Goal: Find specific page/section: Find specific page/section

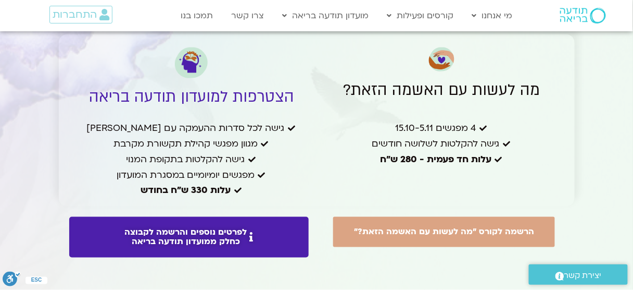
scroll to position [2292, 0]
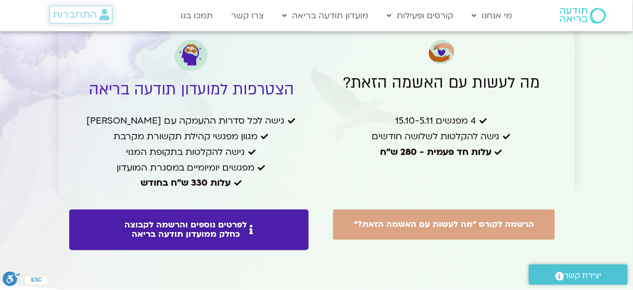
click at [69, 16] on span "התחברות" at bounding box center [75, 14] width 44 height 11
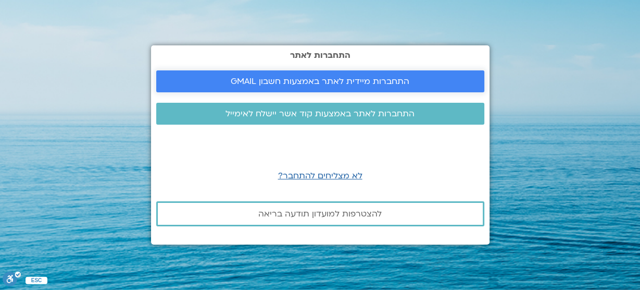
click at [244, 82] on span "התחברות מיידית לאתר באמצעות חשבון GMAIL" at bounding box center [320, 81] width 179 height 9
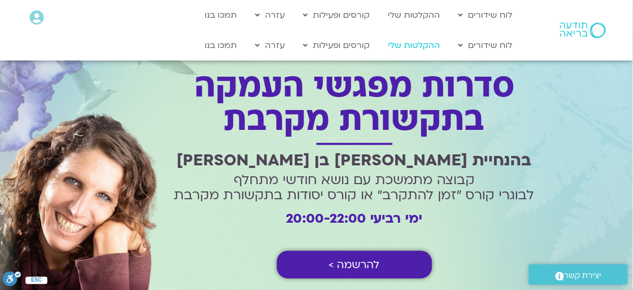
click at [406, 41] on link "ההקלטות שלי" at bounding box center [414, 45] width 62 height 20
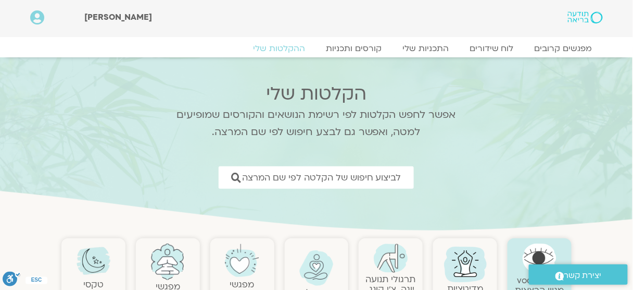
click at [545, 107] on section "הקלטות שלי אפשר לחפש הקלטות לפי רשימת הנושאים והקורסים שמופיעים למטה, ואפשר גם …" at bounding box center [315, 145] width 633 height 176
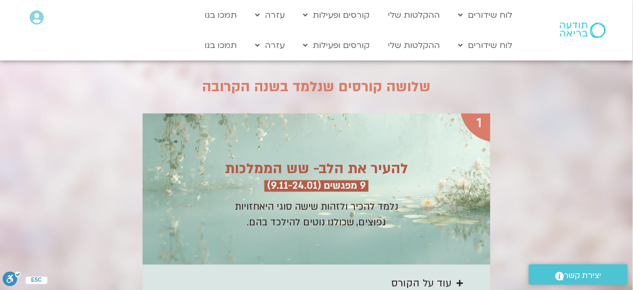
scroll to position [1331, 0]
